Goal: Task Accomplishment & Management: Manage account settings

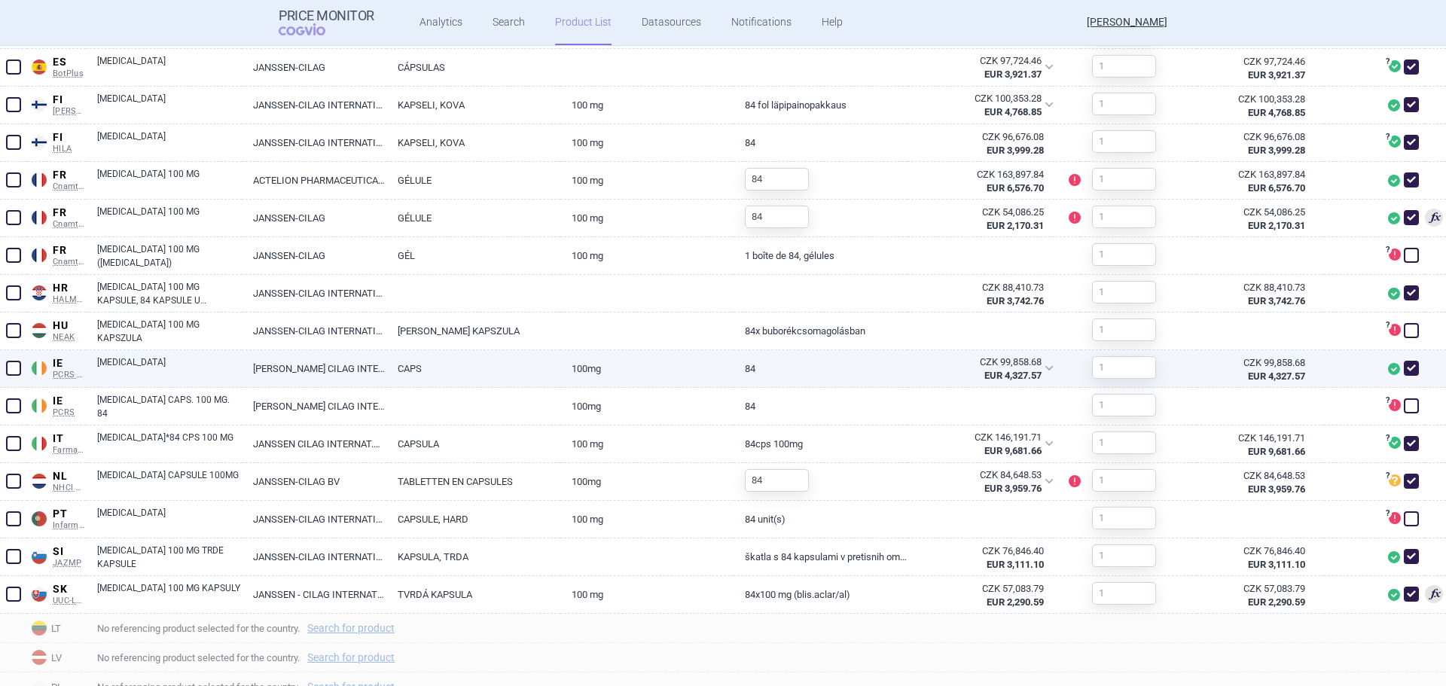
scroll to position [820, 0]
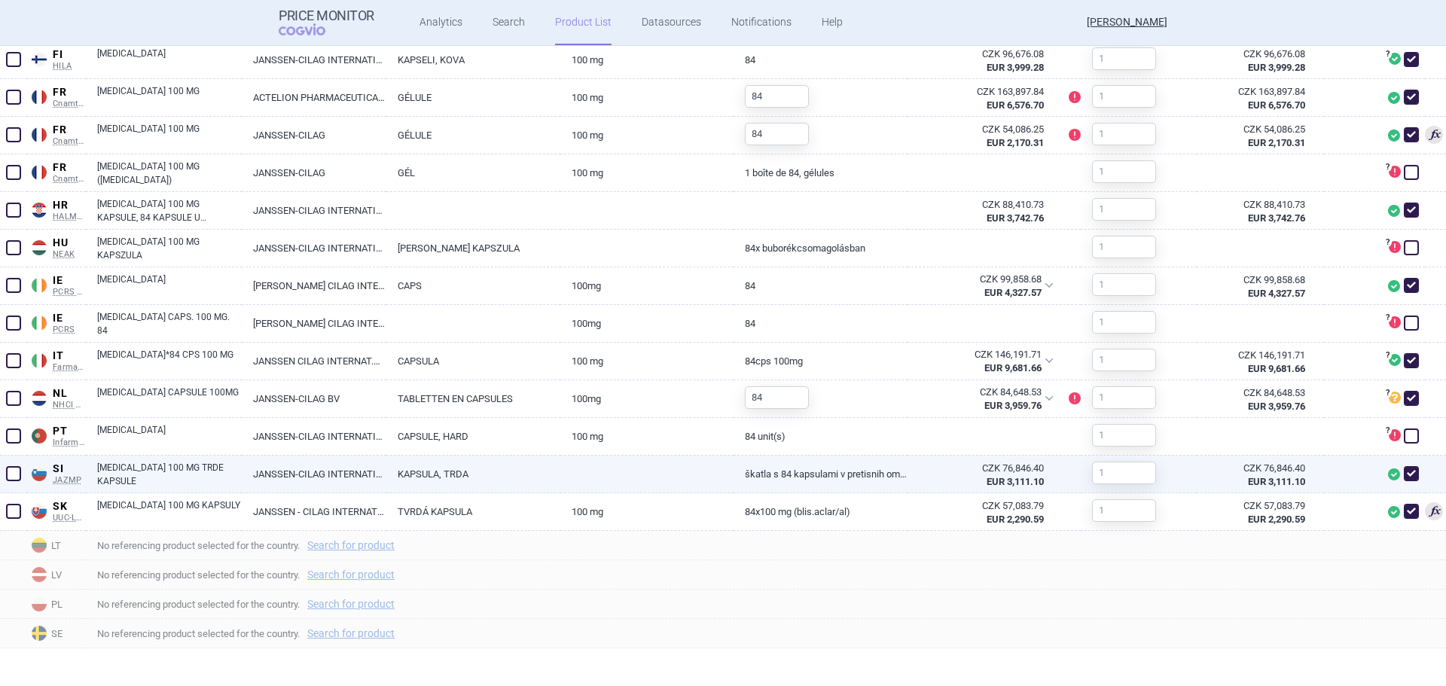
click at [8, 471] on span at bounding box center [13, 473] width 15 height 15
checkbox input "true"
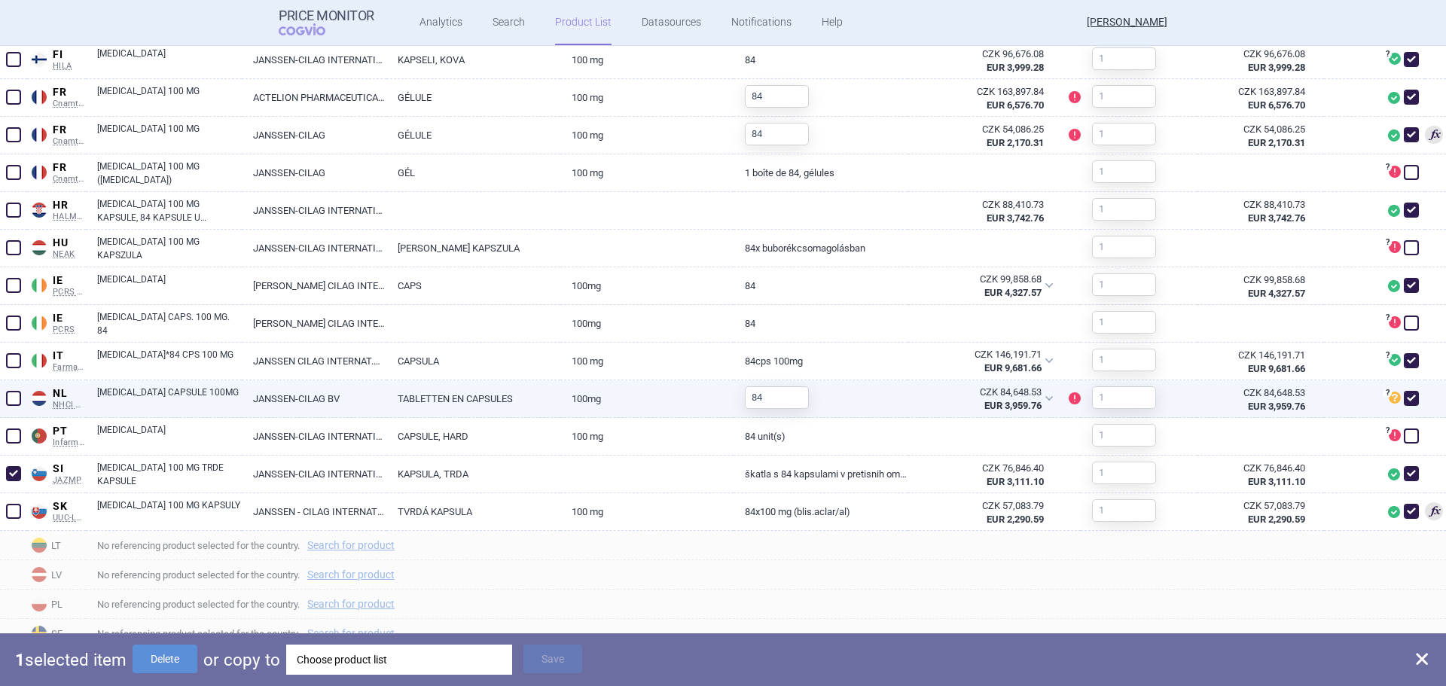
click at [13, 397] on span at bounding box center [13, 398] width 15 height 15
checkbox input "true"
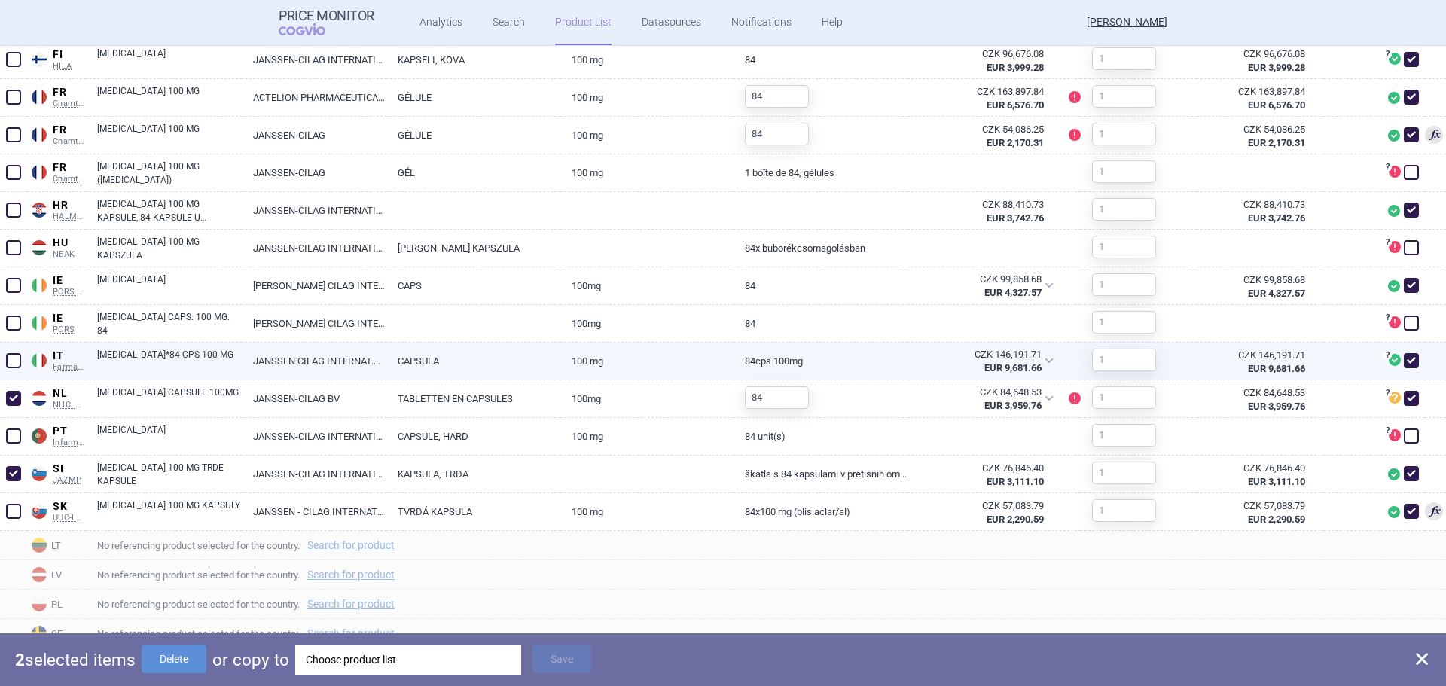
click at [10, 361] on span at bounding box center [13, 360] width 15 height 15
checkbox input "true"
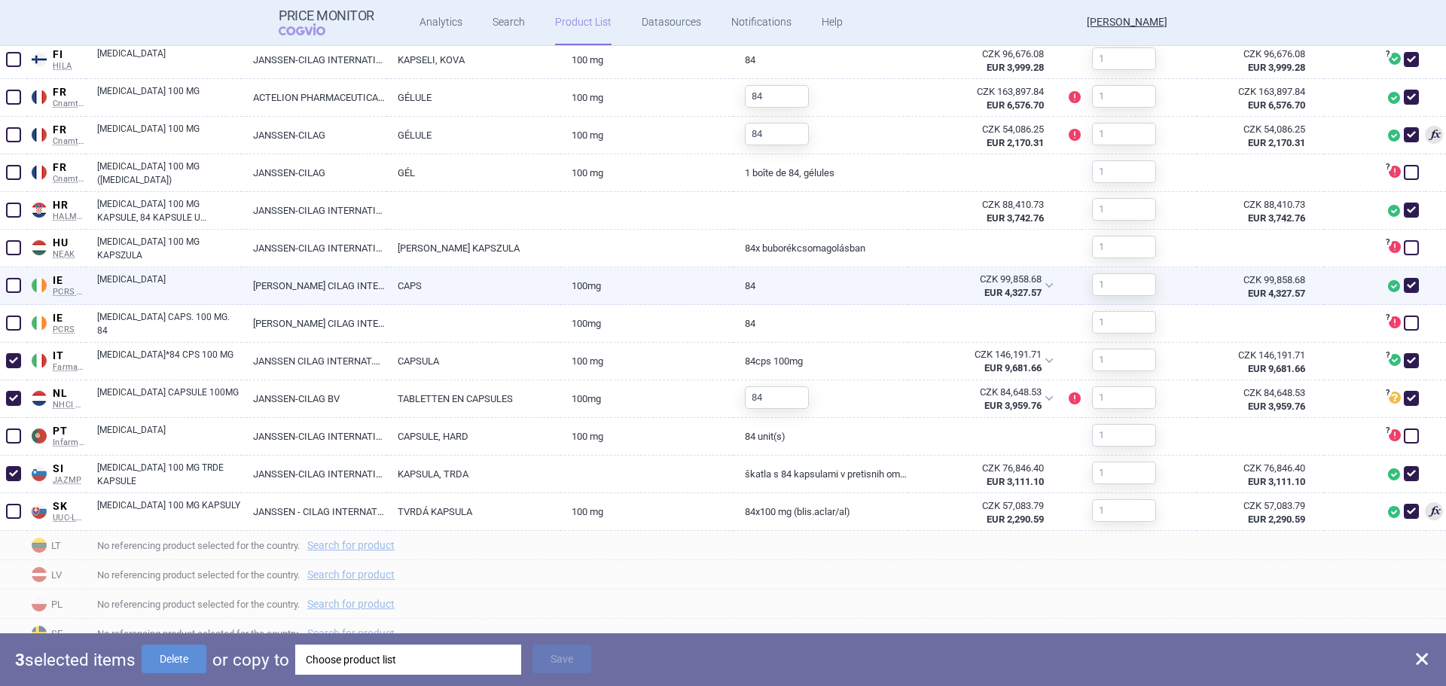
click at [16, 286] on span at bounding box center [13, 285] width 15 height 15
checkbox input "true"
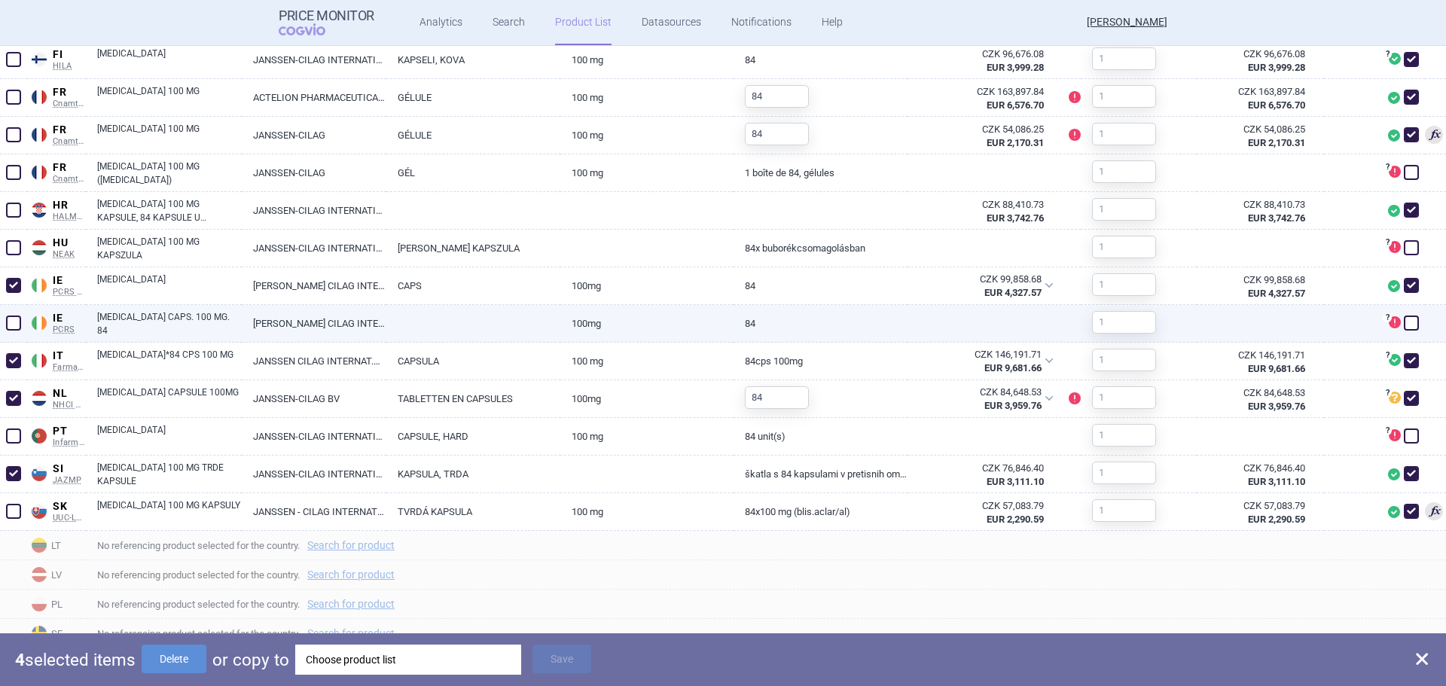
click at [17, 320] on span at bounding box center [13, 323] width 15 height 15
checkbox input "true"
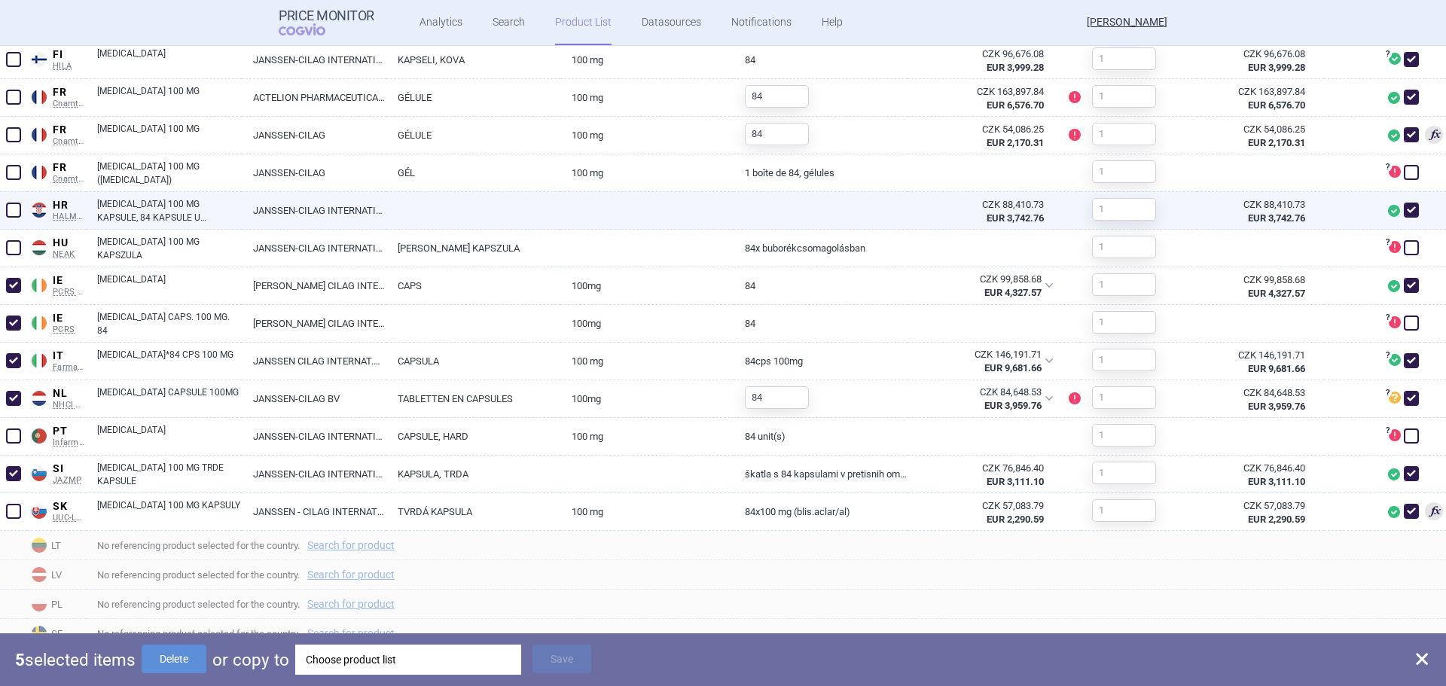
click at [10, 210] on span at bounding box center [13, 210] width 15 height 15
checkbox input "true"
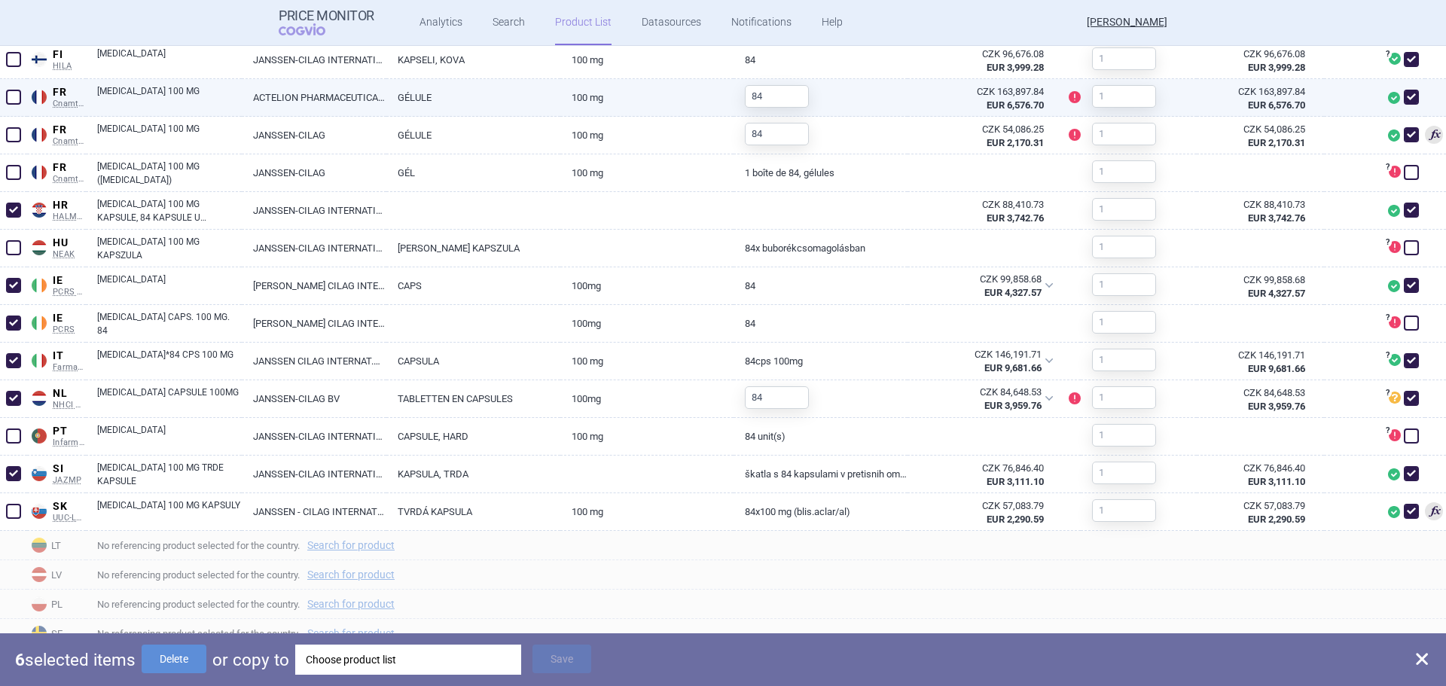
scroll to position [745, 0]
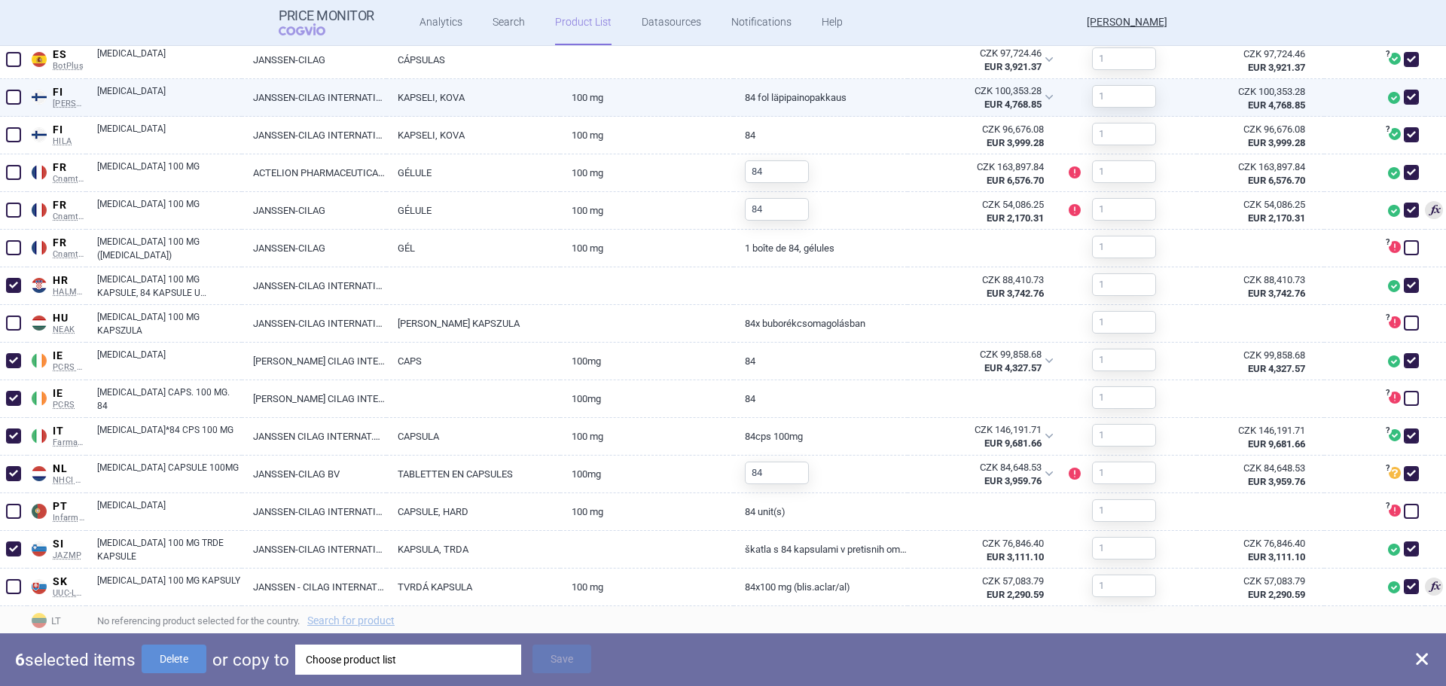
click at [17, 104] on span at bounding box center [13, 97] width 15 height 15
checkbox input "true"
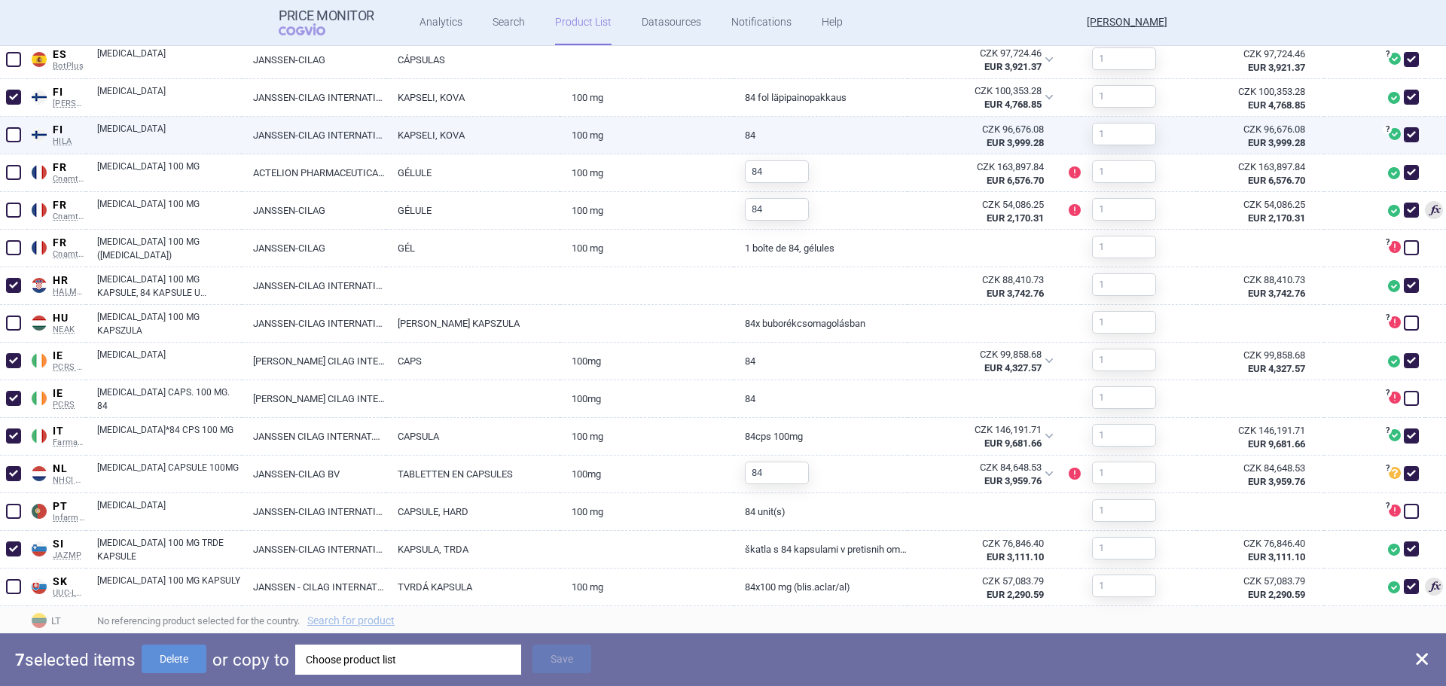
click at [15, 128] on span at bounding box center [13, 134] width 15 height 15
checkbox input "true"
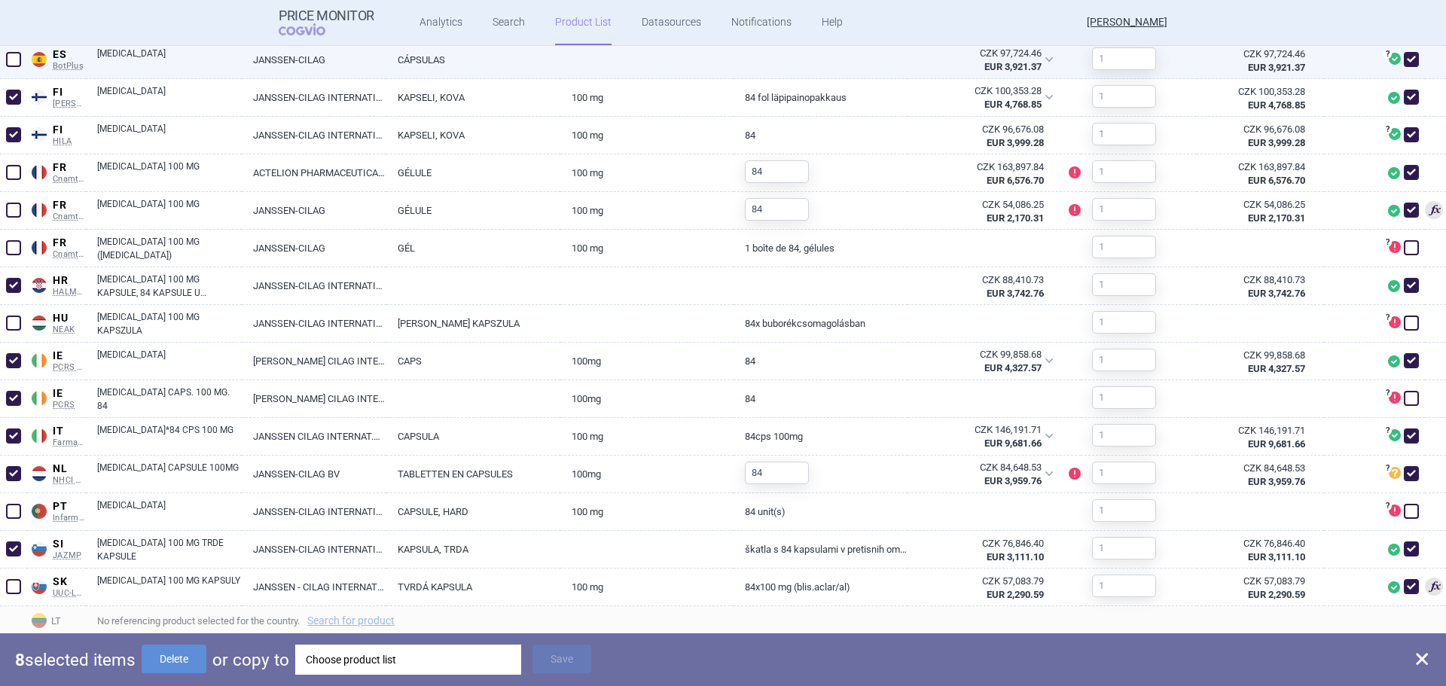
click at [15, 59] on span at bounding box center [13, 59] width 15 height 15
checkbox input "true"
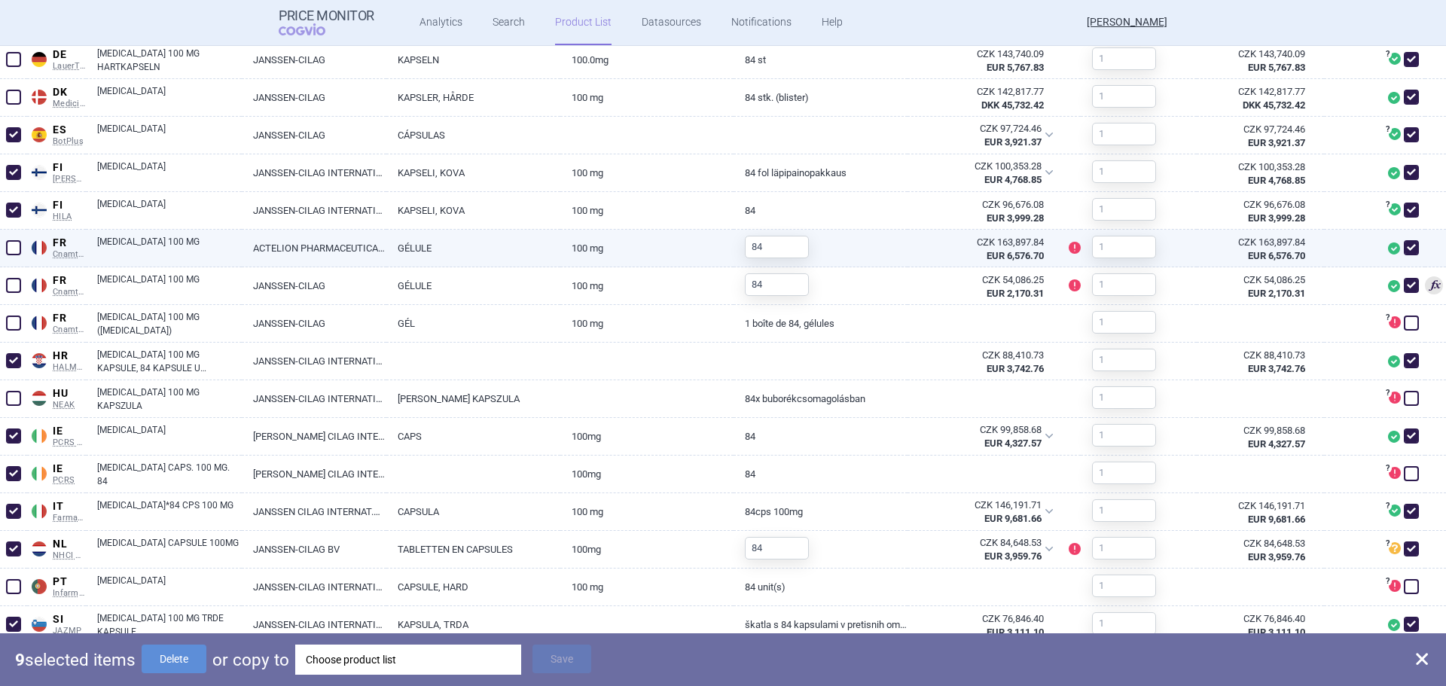
scroll to position [594, 0]
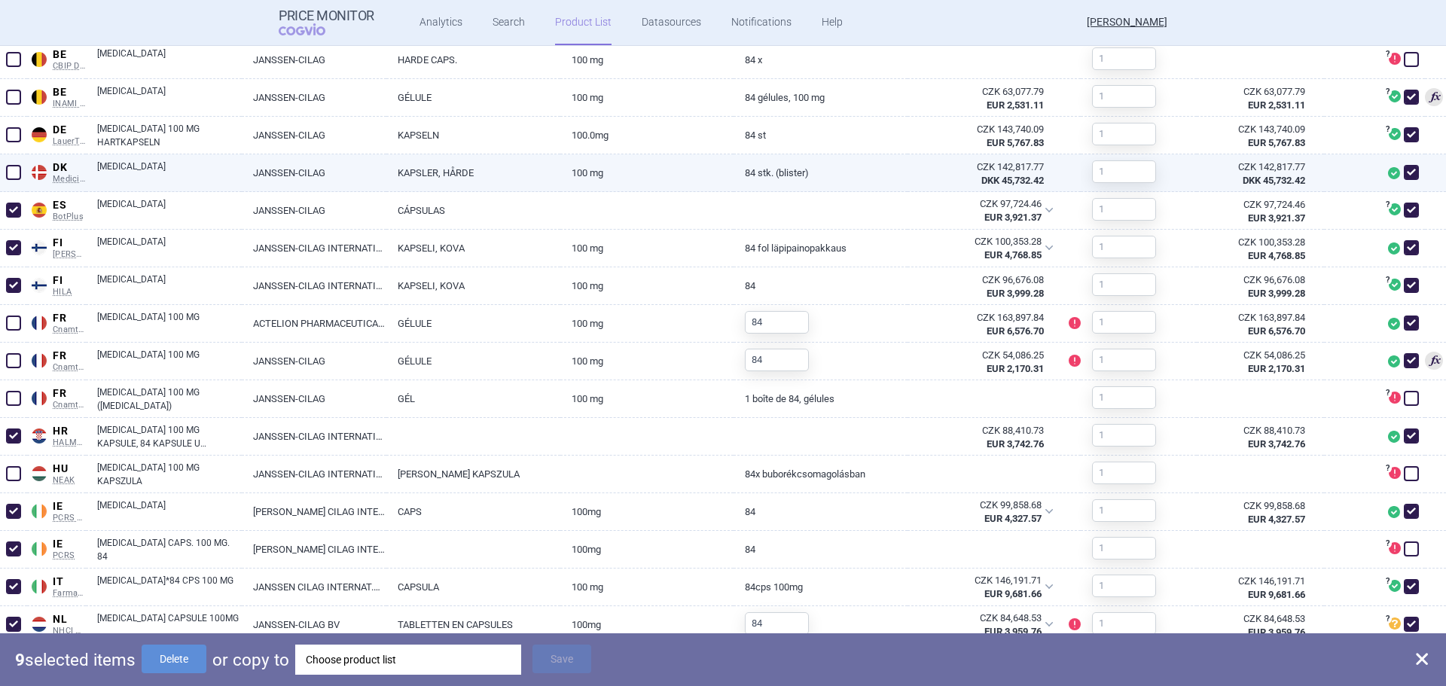
click at [11, 173] on span at bounding box center [13, 172] width 15 height 15
checkbox input "true"
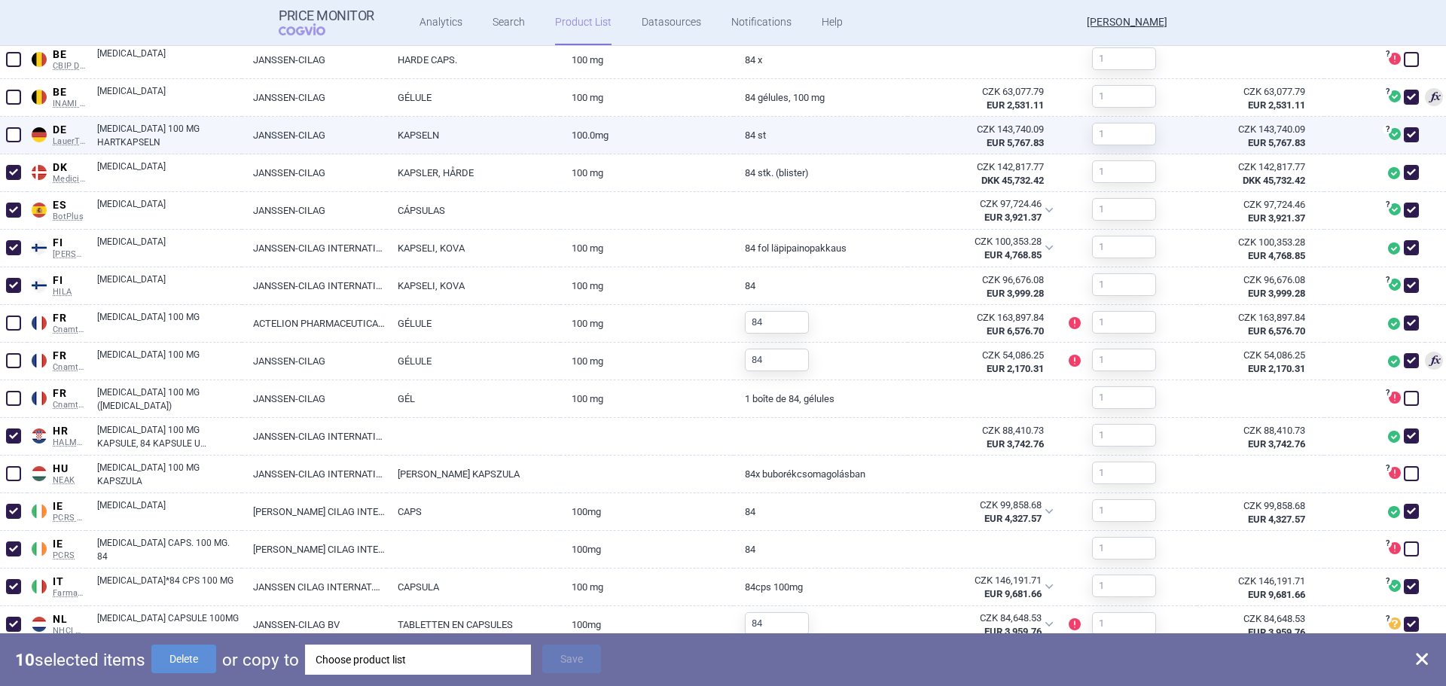
click at [17, 134] on span at bounding box center [13, 134] width 15 height 15
checkbox input "true"
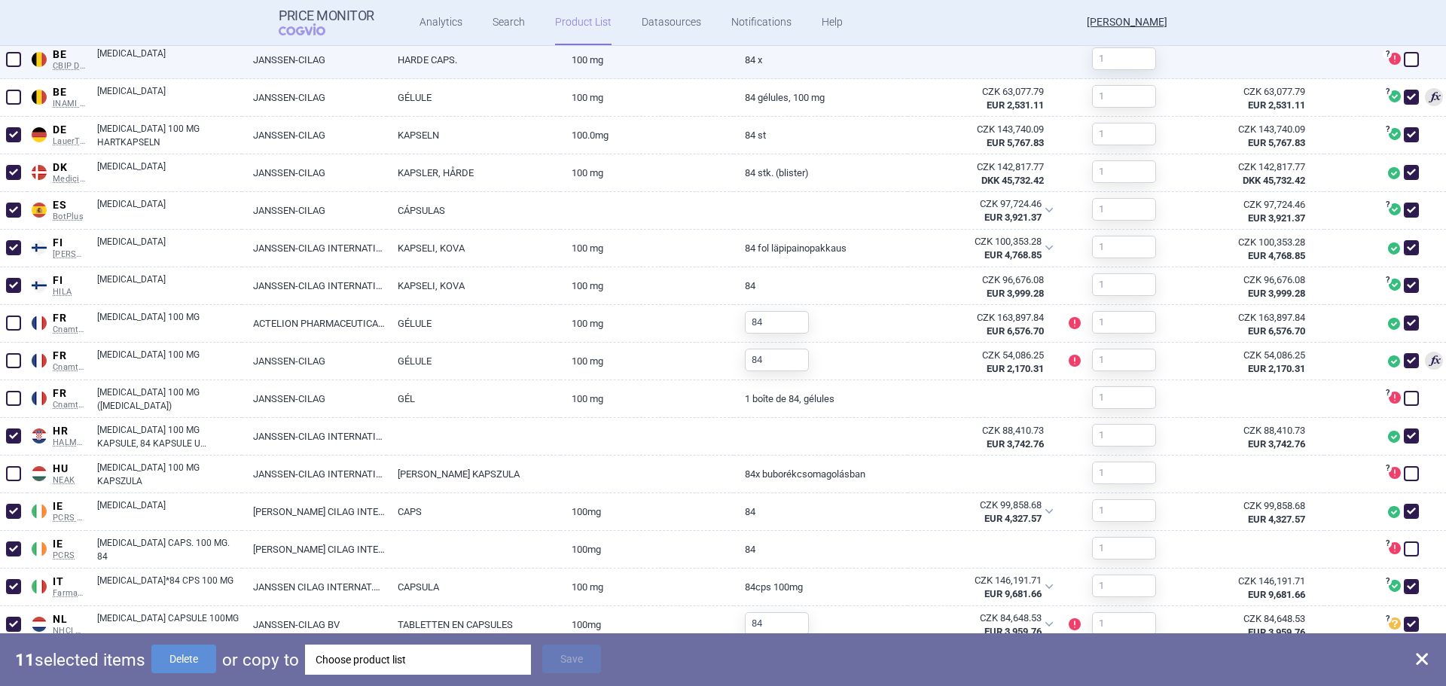
click at [14, 57] on span at bounding box center [13, 59] width 15 height 15
checkbox input "true"
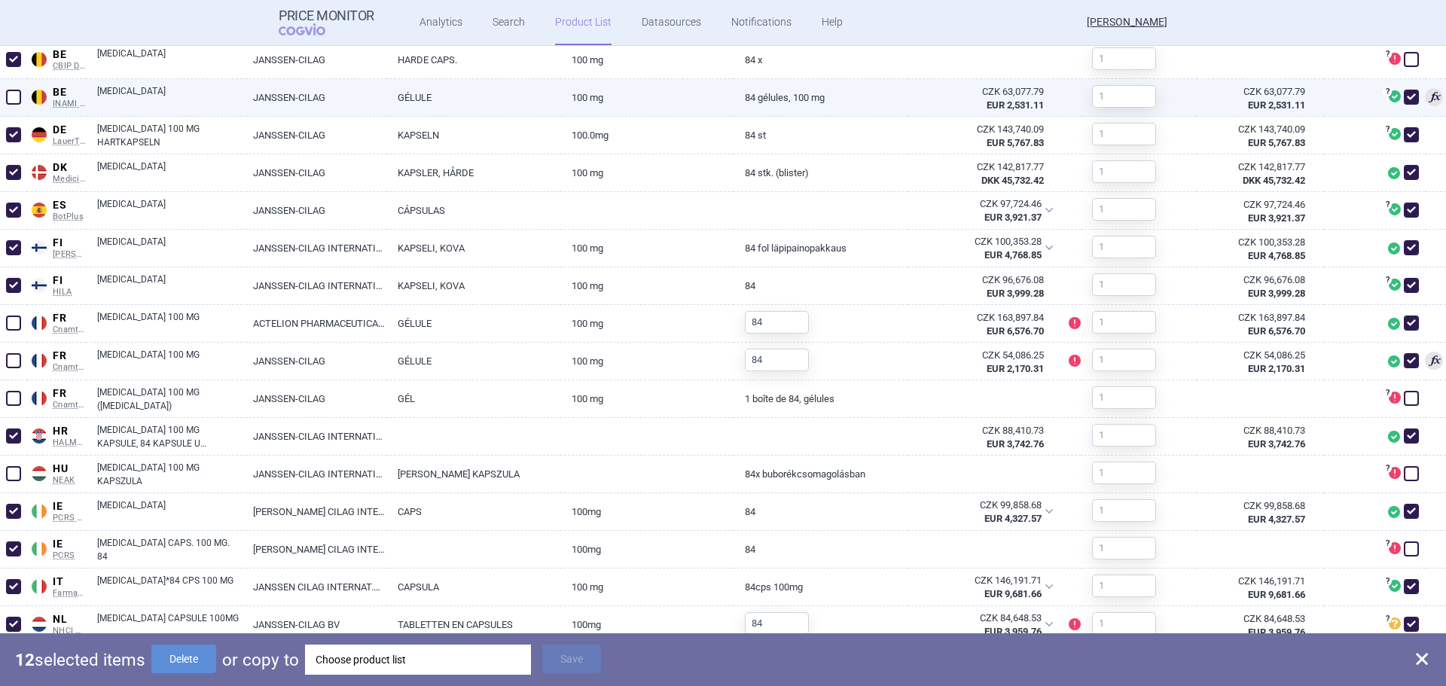
click at [14, 98] on span at bounding box center [13, 97] width 15 height 15
checkbox input "true"
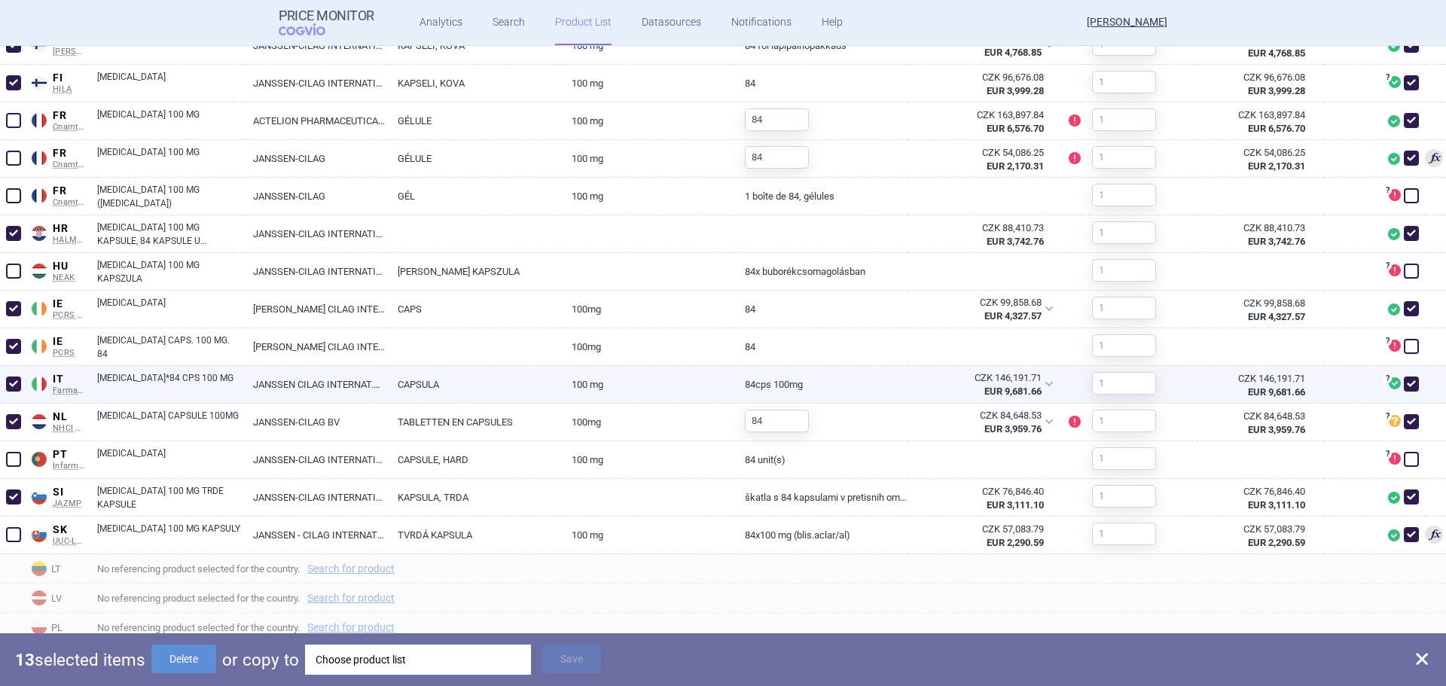
scroll to position [820, 0]
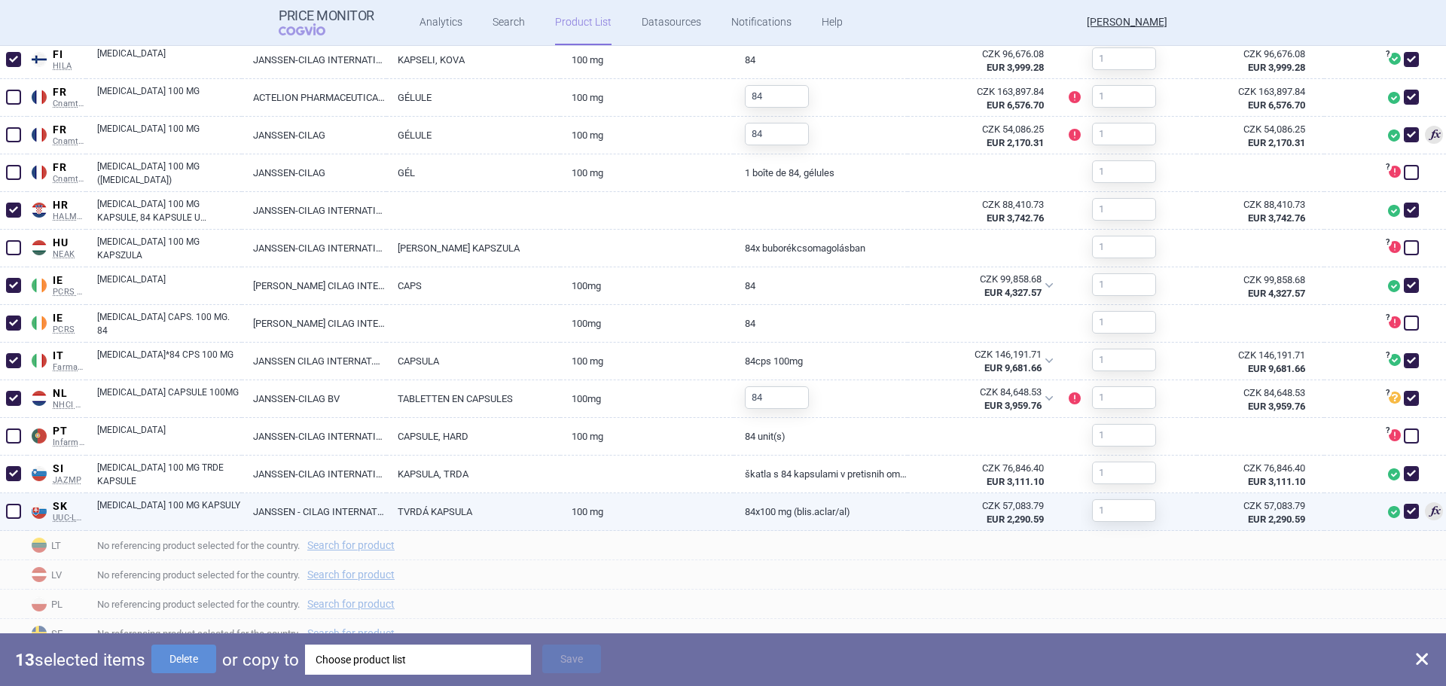
click at [14, 513] on span at bounding box center [13, 511] width 15 height 15
checkbox input "true"
